Goal: Task Accomplishment & Management: Manage account settings

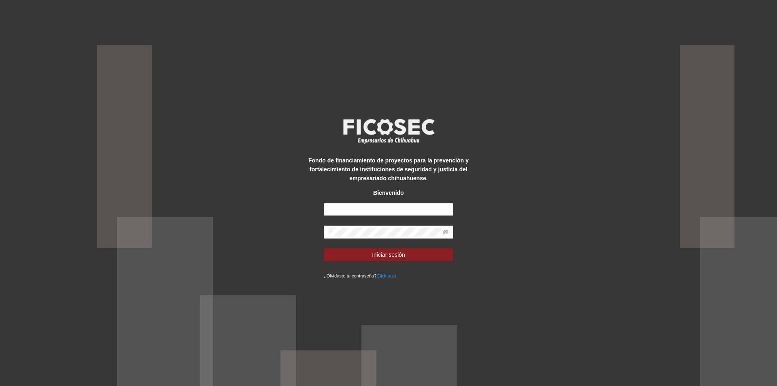
type input "**********"
drag, startPoint x: 423, startPoint y: 205, endPoint x: 250, endPoint y: 207, distance: 173.6
click at [250, 207] on div "**********" at bounding box center [388, 193] width 777 height 386
click at [447, 232] on icon "eye-invisible" at bounding box center [446, 232] width 6 height 6
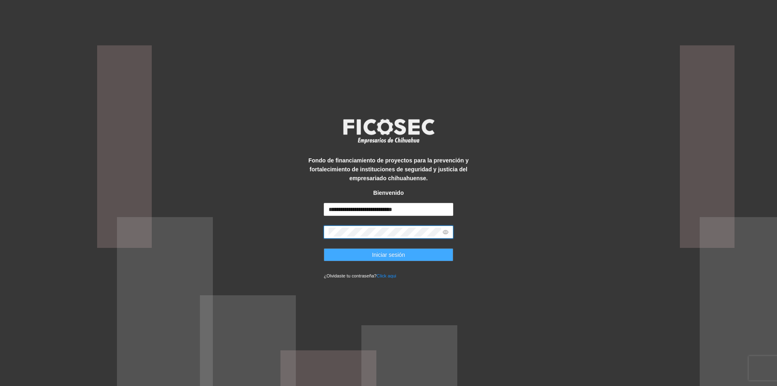
click at [333, 257] on button "Iniciar sesión" at bounding box center [389, 254] width 130 height 13
click at [338, 210] on input "**********" at bounding box center [389, 209] width 130 height 13
type input "**********"
click at [350, 252] on button "Iniciar sesión" at bounding box center [389, 254] width 130 height 13
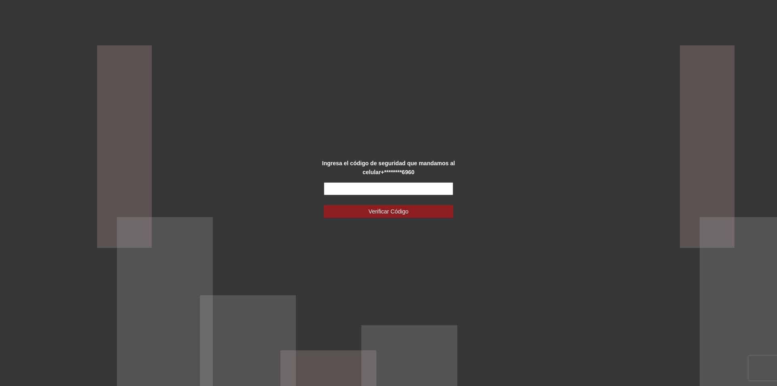
click at [344, 186] on input "text" at bounding box center [389, 188] width 130 height 13
type input "******"
click at [370, 210] on span "Verificar Código" at bounding box center [389, 211] width 40 height 9
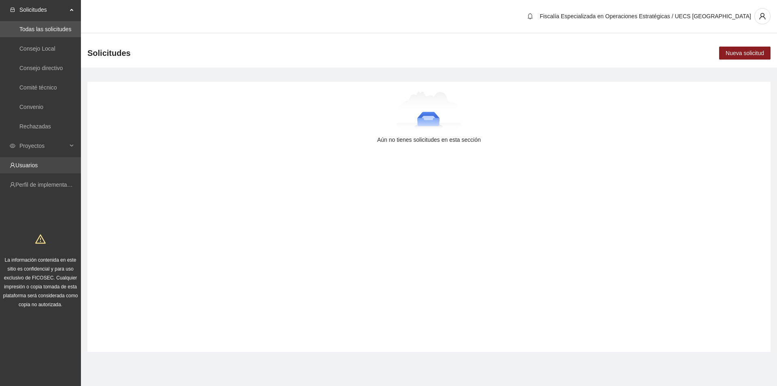
click at [38, 165] on link "Usuarios" at bounding box center [26, 165] width 22 height 6
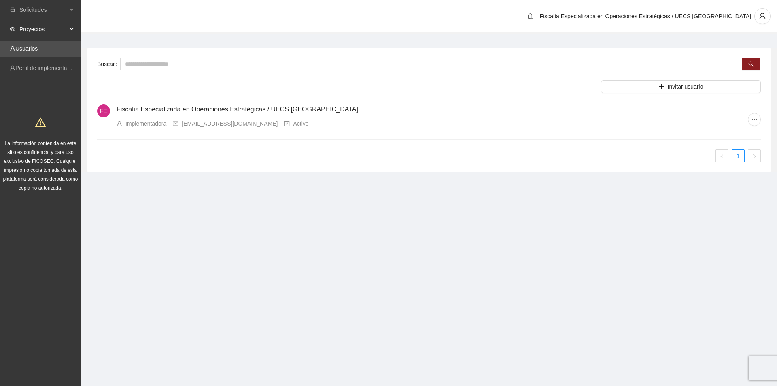
click at [70, 29] on div "Proyectos" at bounding box center [40, 29] width 81 height 16
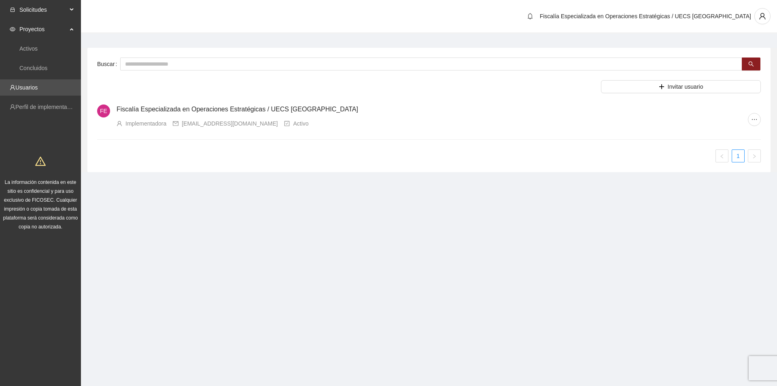
click at [73, 8] on div "Solicitudes" at bounding box center [40, 10] width 81 height 16
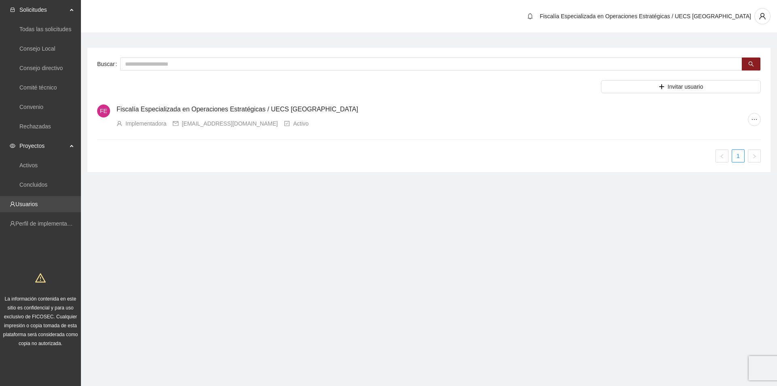
click at [34, 204] on link "Usuarios" at bounding box center [26, 204] width 22 height 6
click at [749, 121] on span "ellipsis" at bounding box center [754, 119] width 12 height 6
click at [754, 19] on div "Fiscalía Especializada en Operaciones Estratégicas / UECS [GEOGRAPHIC_DATA]" at bounding box center [647, 16] width 247 height 16
click at [762, 17] on icon "user" at bounding box center [762, 16] width 6 height 6
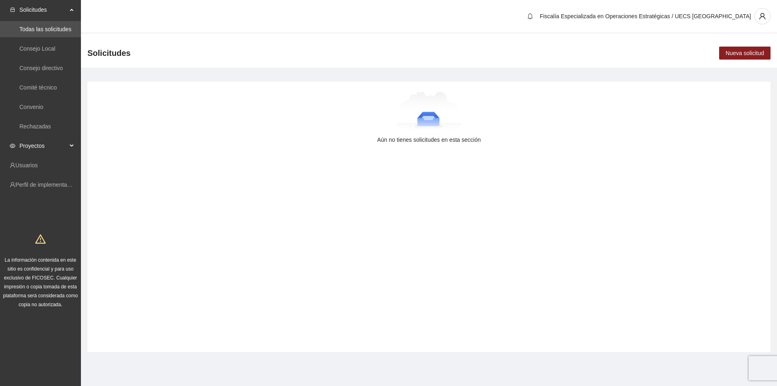
click at [66, 146] on span "Proyectos" at bounding box center [43, 146] width 48 height 16
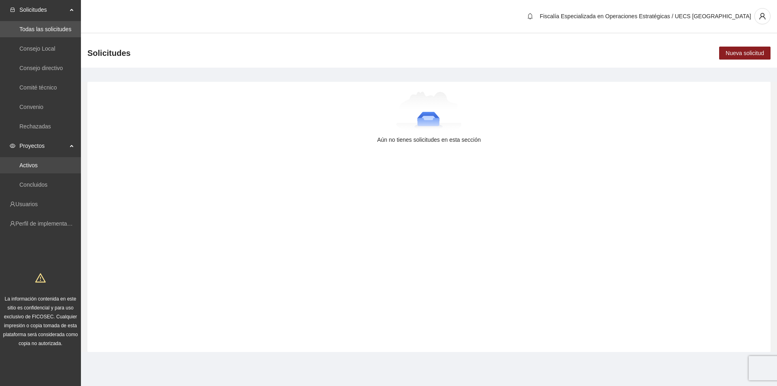
click at [38, 164] on link "Activos" at bounding box center [28, 165] width 18 height 6
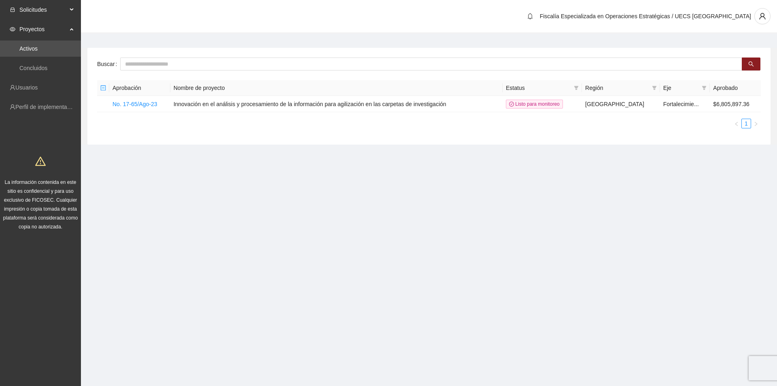
click at [71, 10] on div "Solicitudes" at bounding box center [40, 10] width 81 height 16
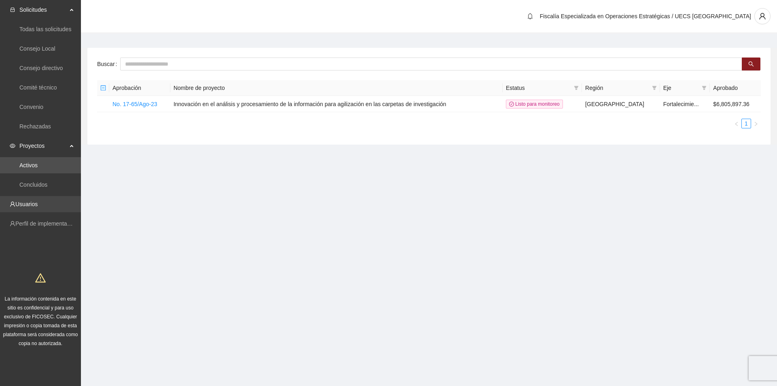
click at [32, 201] on link "Usuarios" at bounding box center [26, 204] width 22 height 6
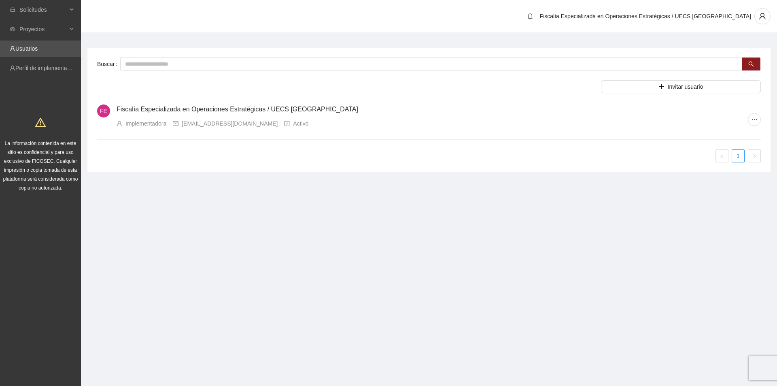
click at [99, 109] on span "FE" at bounding box center [103, 110] width 13 height 13
click at [147, 110] on link "Fiscalía Especializada en Operaciones Estratégicas / UECS [GEOGRAPHIC_DATA]" at bounding box center [238, 109] width 242 height 7
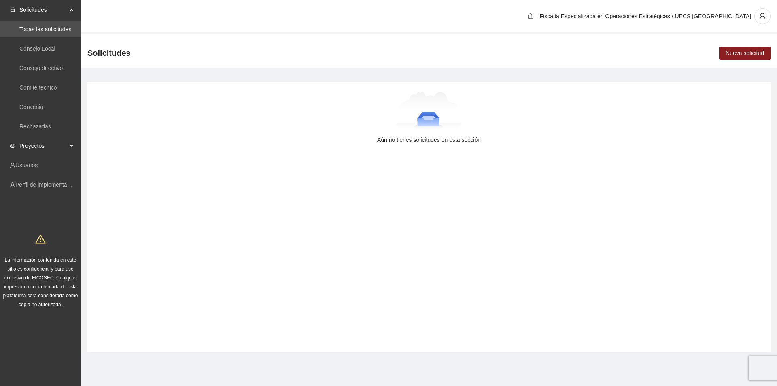
click at [70, 148] on div "Proyectos" at bounding box center [40, 146] width 81 height 16
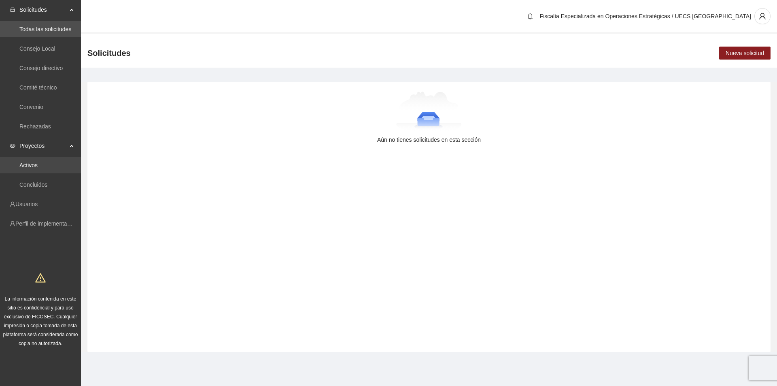
click at [38, 164] on link "Activos" at bounding box center [28, 165] width 18 height 6
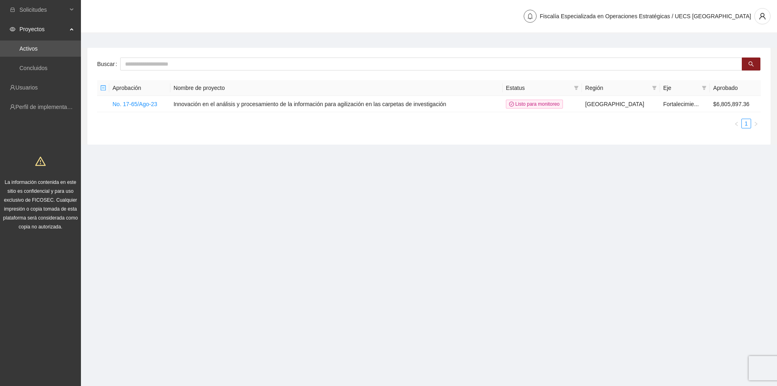
click at [533, 14] on icon "bell" at bounding box center [530, 16] width 6 height 6
click at [533, 16] on icon "bell" at bounding box center [530, 16] width 6 height 6
drag, startPoint x: 572, startPoint y: 17, endPoint x: 589, endPoint y: 13, distance: 17.6
click at [589, 13] on span "Fiscalía Especializada en Operaciones Estratégicas / UECS [GEOGRAPHIC_DATA]" at bounding box center [645, 16] width 211 height 6
click at [726, 16] on span "Fiscalía Especializada en Operaciones Estratégicas / UECS [GEOGRAPHIC_DATA]" at bounding box center [645, 16] width 211 height 6
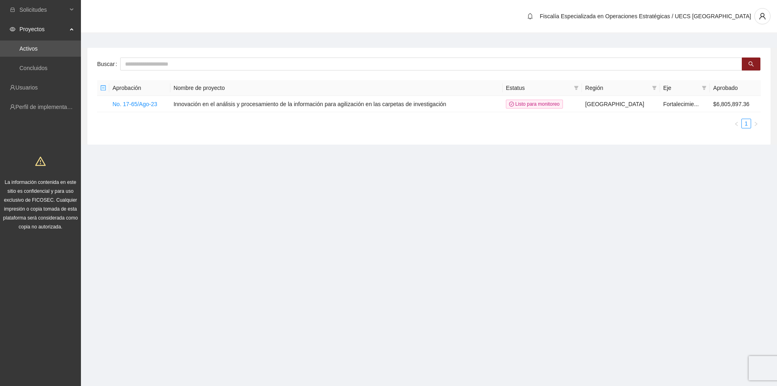
click at [74, 28] on div "Proyectos" at bounding box center [40, 29] width 81 height 16
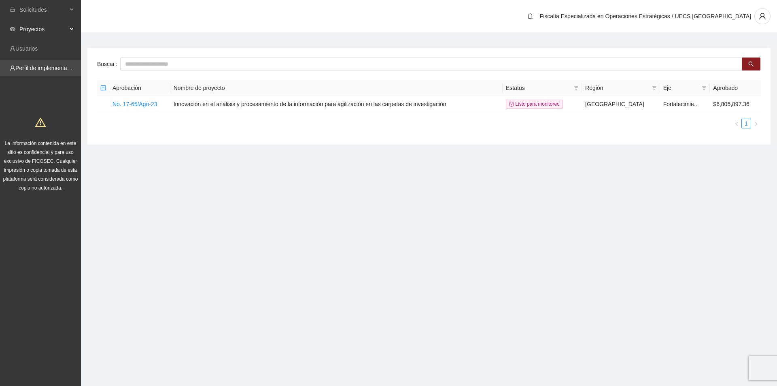
click at [59, 67] on link "Perfil de implementadora" at bounding box center [46, 68] width 63 height 6
click at [49, 67] on link "Perfil de implementadora" at bounding box center [46, 68] width 63 height 6
click at [25, 66] on link "Perfil de implementadora" at bounding box center [46, 68] width 63 height 6
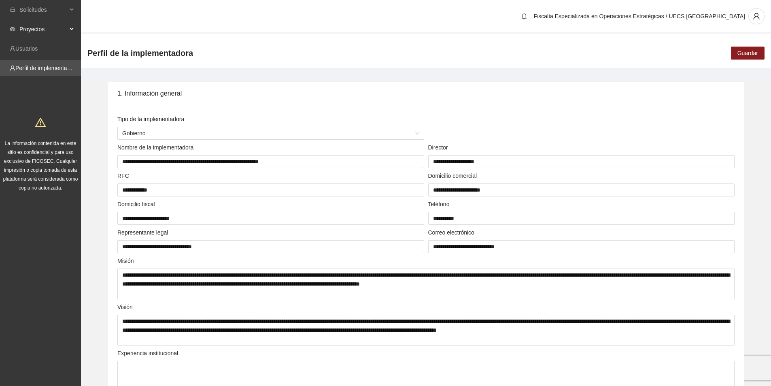
click at [70, 29] on icon at bounding box center [72, 29] width 4 height 0
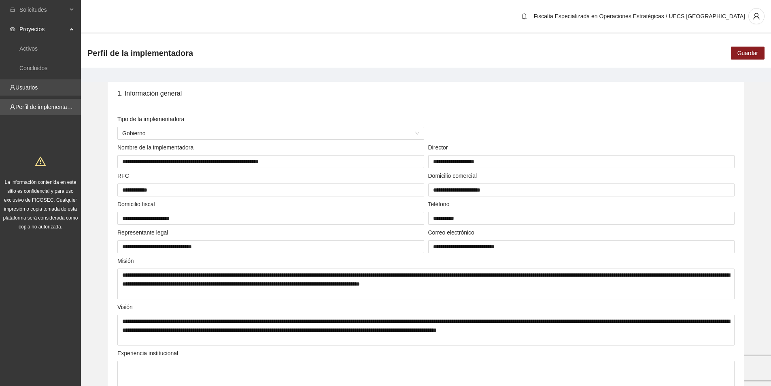
click at [38, 87] on link "Usuarios" at bounding box center [26, 87] width 22 height 6
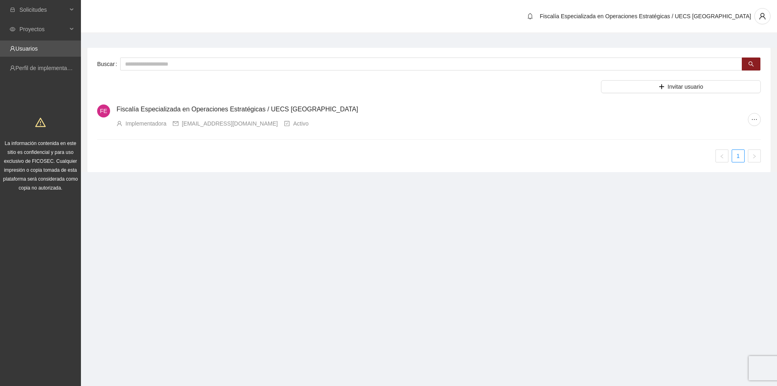
click at [104, 110] on span "FE" at bounding box center [103, 110] width 7 height 13
click at [153, 108] on link "Fiscalía Especializada en Operaciones Estratégicas / UECS [GEOGRAPHIC_DATA]" at bounding box center [238, 109] width 242 height 7
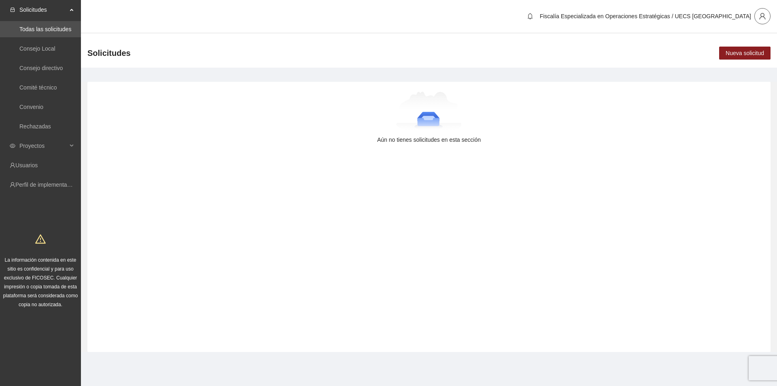
click at [763, 17] on icon "user" at bounding box center [762, 16] width 6 height 6
click at [698, 21] on div "Fiscalía Especializada en Operaciones Estratégicas / UECS [GEOGRAPHIC_DATA]" at bounding box center [647, 16] width 247 height 16
click at [69, 8] on div "Solicitudes" at bounding box center [40, 10] width 81 height 16
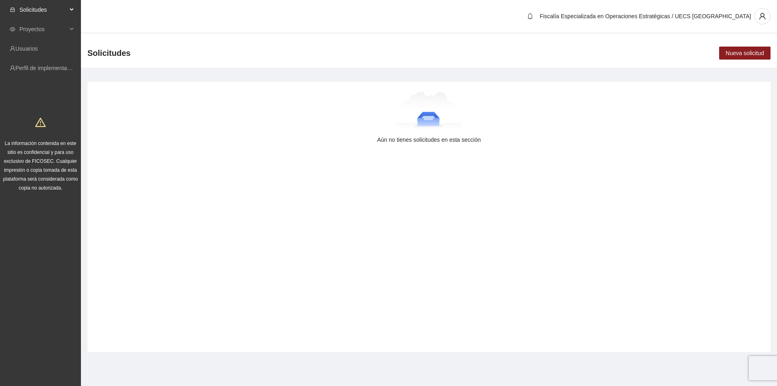
click at [69, 8] on div "Solicitudes" at bounding box center [40, 10] width 81 height 16
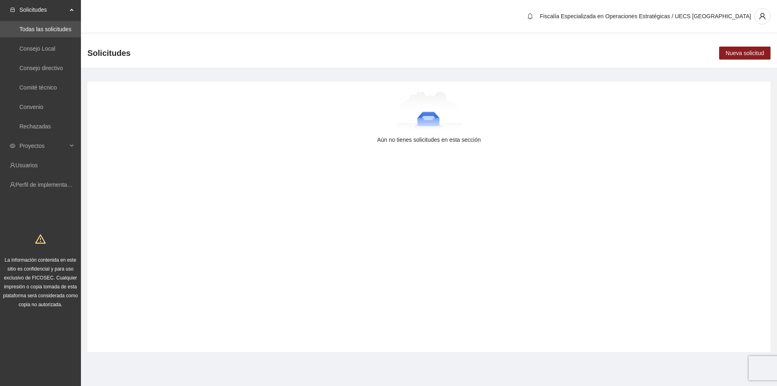
click at [34, 7] on span "Solicitudes" at bounding box center [43, 10] width 48 height 16
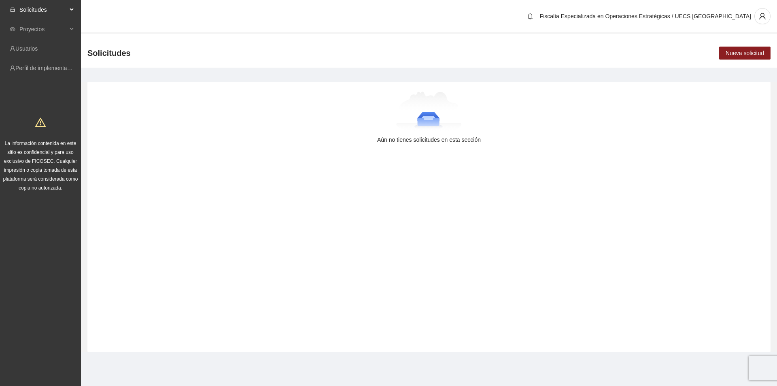
click at [34, 7] on span "Solicitudes" at bounding box center [43, 10] width 48 height 16
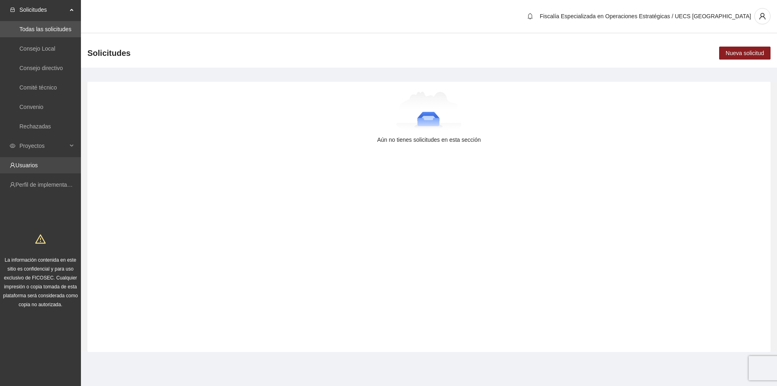
click at [35, 165] on link "Usuarios" at bounding box center [26, 165] width 22 height 6
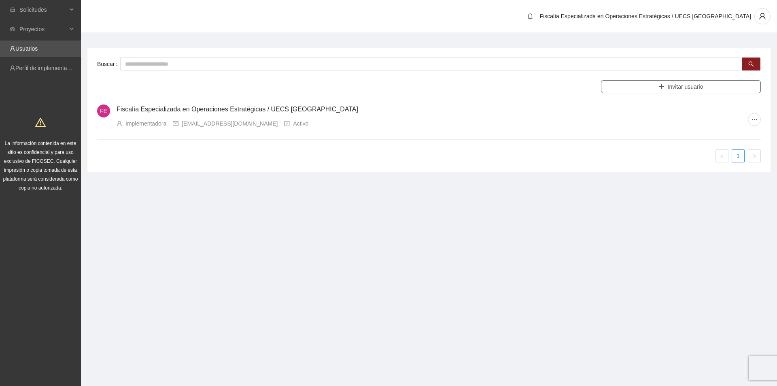
click at [666, 88] on button "Invitar usuario" at bounding box center [681, 86] width 160 height 13
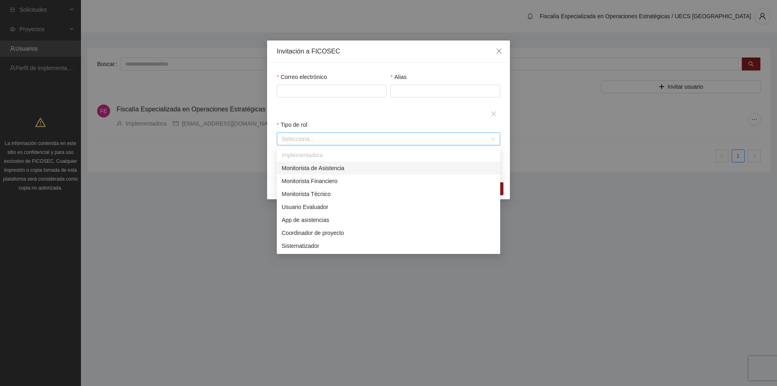
click at [493, 138] on div "Selecciona..." at bounding box center [388, 138] width 223 height 13
click at [497, 50] on icon "close" at bounding box center [499, 51] width 6 height 6
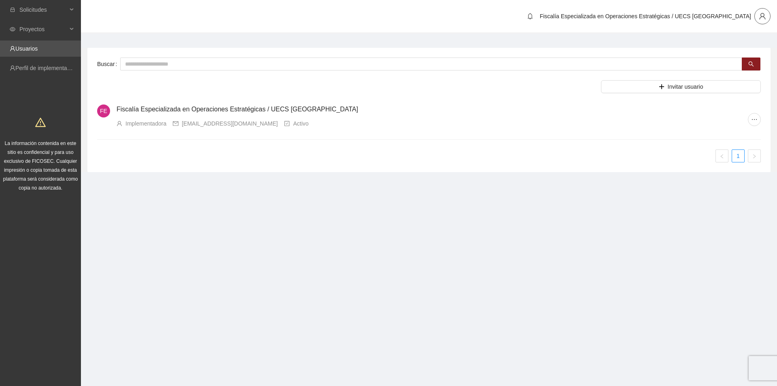
click at [766, 14] on span "user" at bounding box center [762, 16] width 15 height 7
click at [736, 48] on span "Cerrar sesión" at bounding box center [741, 46] width 51 height 9
